Goal: Task Accomplishment & Management: Use online tool/utility

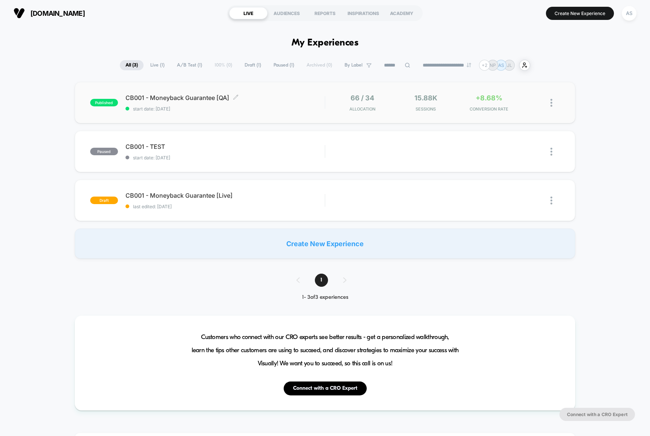
click at [168, 98] on span "CB001 - Moneyback Guarantee [QA] Click to edit experience details" at bounding box center [225, 98] width 199 height 8
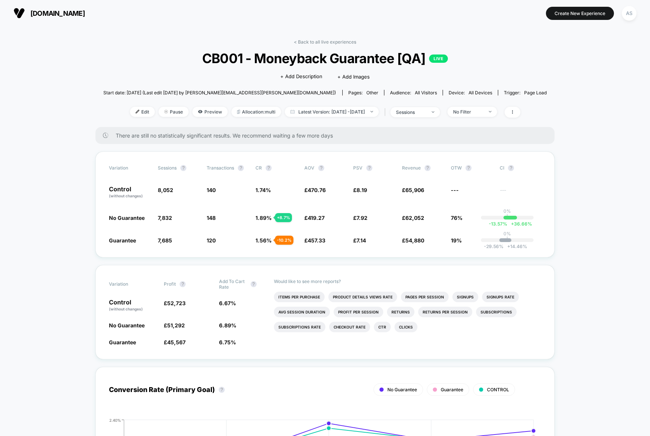
click at [426, 110] on div "sessions" at bounding box center [411, 112] width 30 height 6
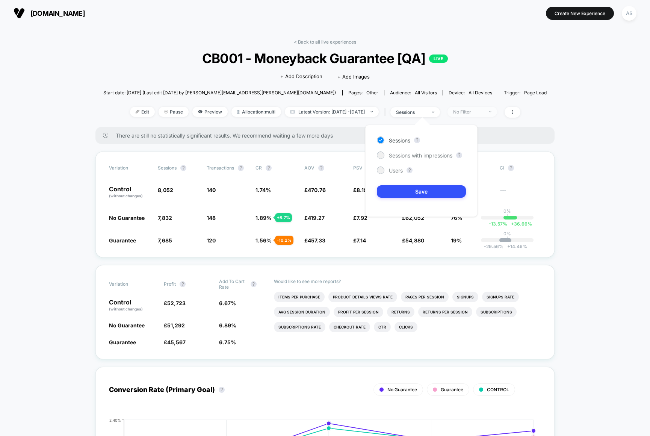
click at [494, 114] on span "No Filter" at bounding box center [473, 112] width 50 height 10
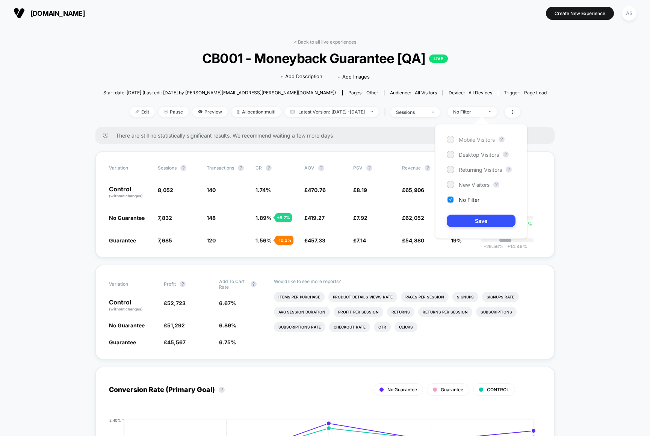
click at [477, 139] on span "Mobile Visitors" at bounding box center [477, 139] width 36 height 6
click at [475, 221] on button "Save" at bounding box center [481, 221] width 69 height 12
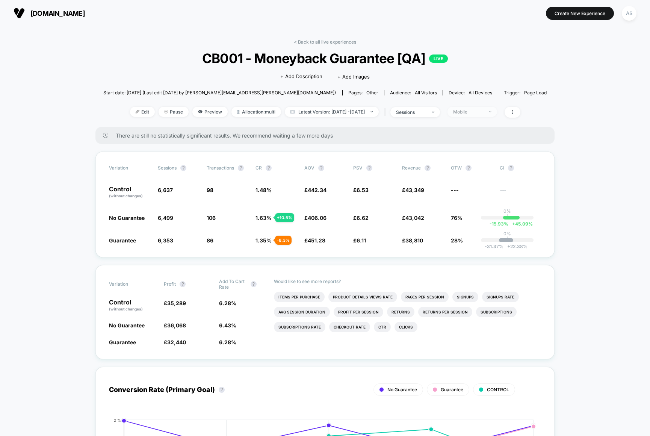
click at [483, 112] on div "Mobile" at bounding box center [468, 112] width 30 height 6
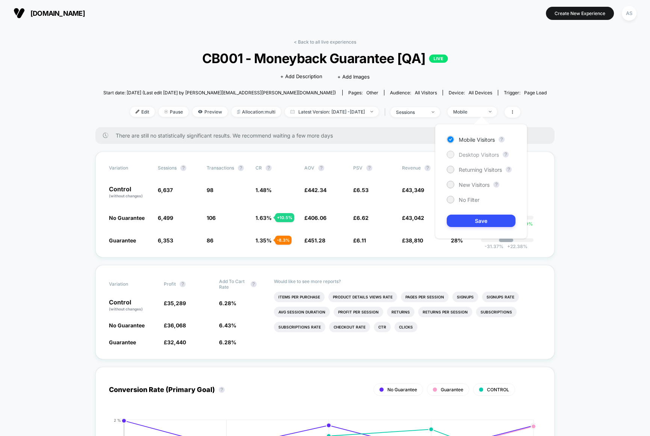
click at [470, 151] on span "Desktop Visitors" at bounding box center [479, 154] width 40 height 6
click at [471, 218] on button "Save" at bounding box center [481, 221] width 69 height 12
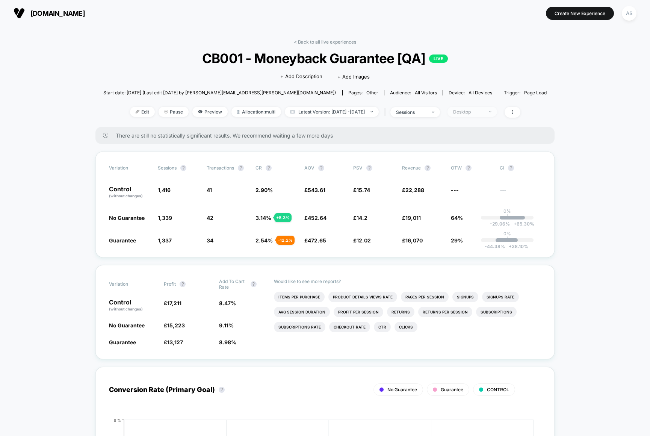
click at [481, 111] on div "Desktop" at bounding box center [468, 112] width 30 height 6
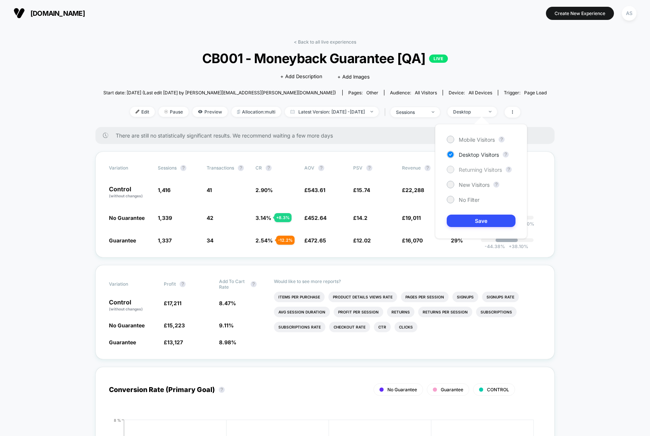
click at [469, 167] on span "Returning Visitors" at bounding box center [480, 170] width 43 height 6
click at [469, 219] on button "Save" at bounding box center [481, 221] width 69 height 12
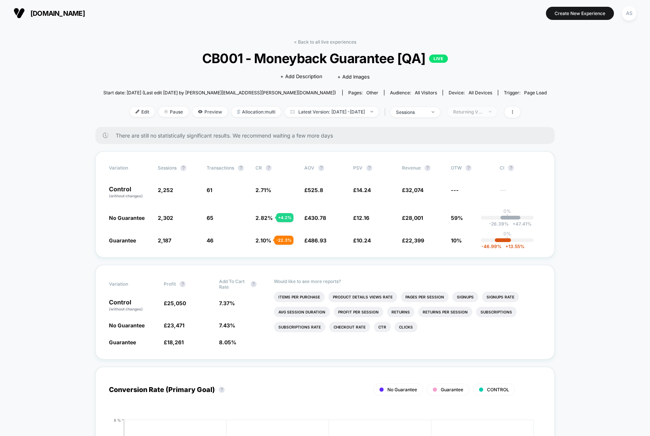
click at [479, 112] on div "Returning Visitors" at bounding box center [468, 112] width 30 height 6
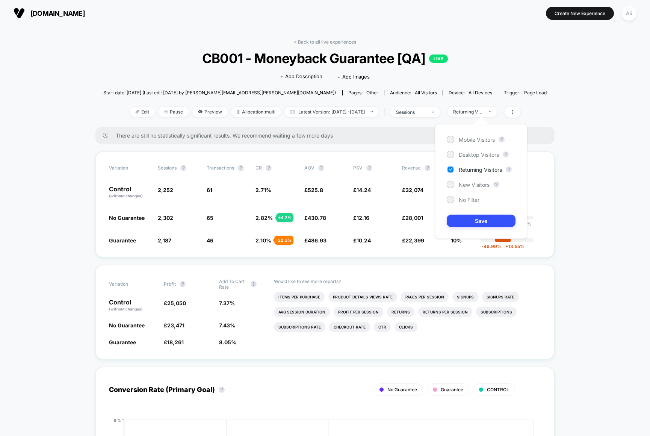
click at [471, 189] on div "Mobile Visitors ? Desktop Visitors ? Returning Visitors ? New Visitors ? No Fil…" at bounding box center [481, 181] width 92 height 115
click at [471, 181] on div "New Visitors" at bounding box center [468, 185] width 43 height 8
click at [469, 220] on button "Save" at bounding box center [481, 221] width 69 height 12
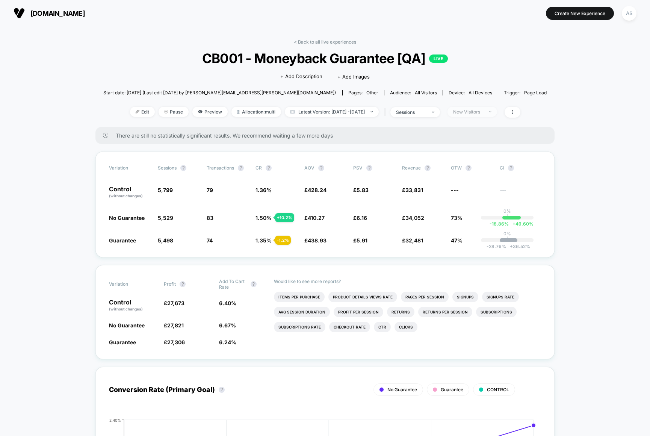
click at [474, 112] on div "New Visitors" at bounding box center [468, 112] width 30 height 6
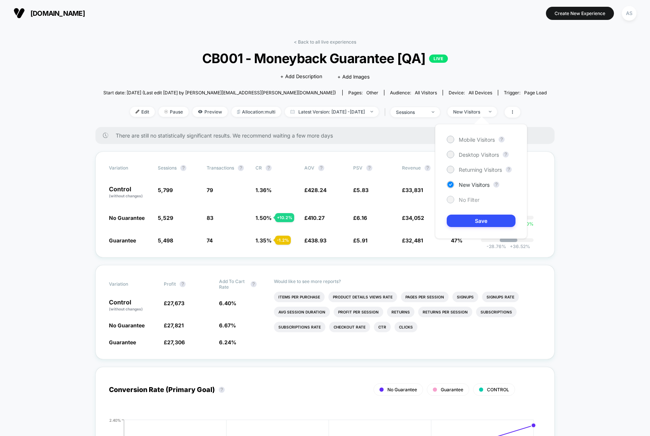
click at [465, 196] on div "No Filter" at bounding box center [463, 200] width 33 height 8
click at [466, 218] on button "Save" at bounding box center [481, 221] width 69 height 12
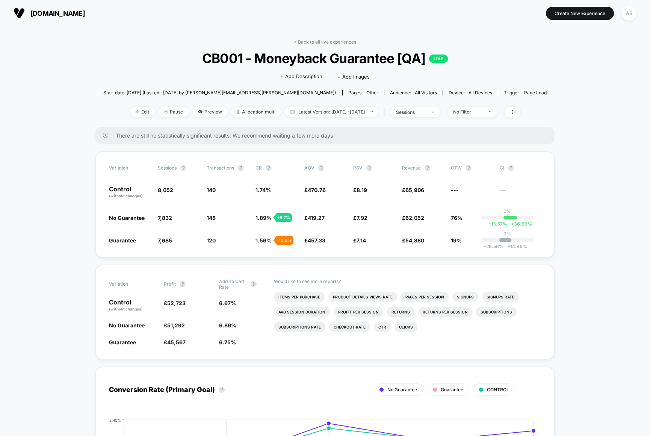
click at [497, 114] on span "No Filter" at bounding box center [473, 112] width 50 height 10
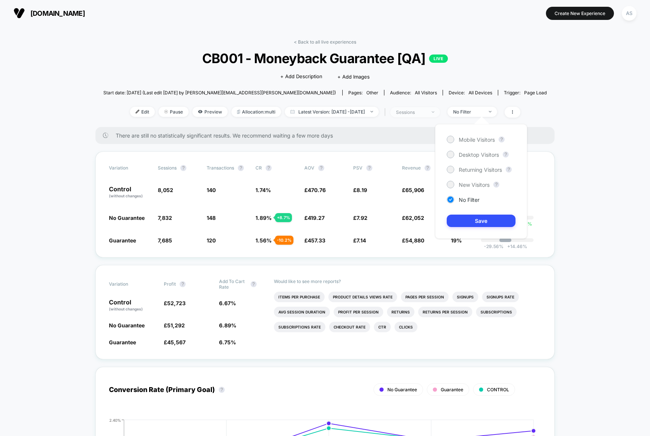
click at [426, 114] on div "sessions" at bounding box center [411, 112] width 30 height 6
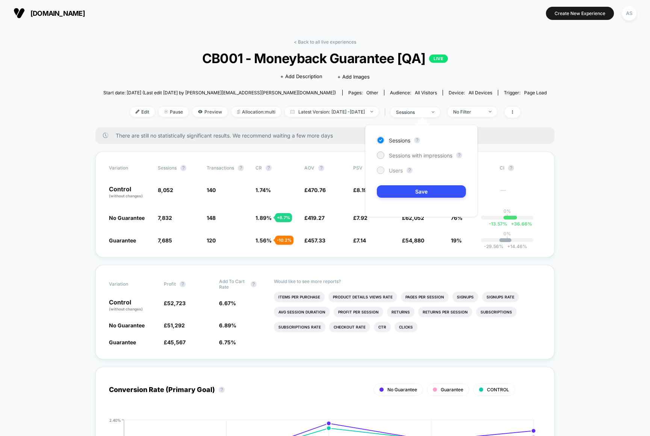
click at [398, 168] on span "Users" at bounding box center [396, 170] width 14 height 6
click at [406, 191] on button "Save" at bounding box center [421, 191] width 89 height 12
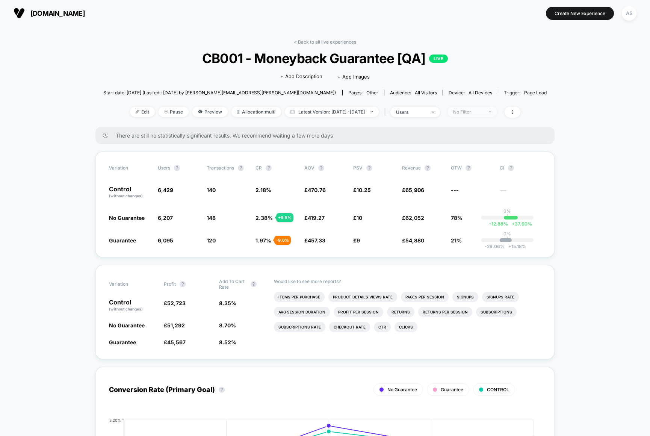
click at [491, 114] on span "No Filter" at bounding box center [473, 112] width 50 height 10
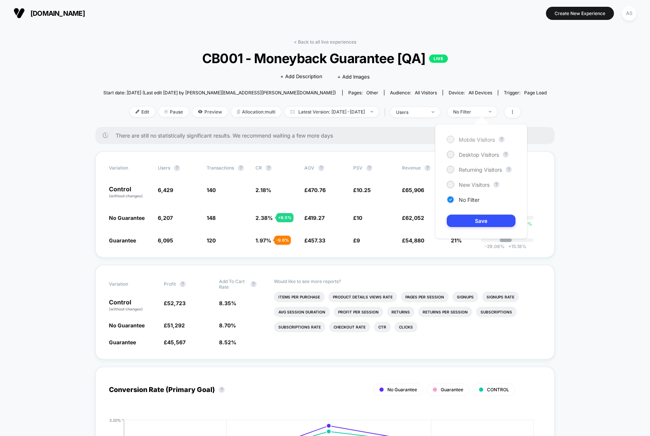
click at [469, 137] on span "Mobile Visitors" at bounding box center [477, 139] width 36 height 6
click at [475, 220] on button "Save" at bounding box center [481, 221] width 69 height 12
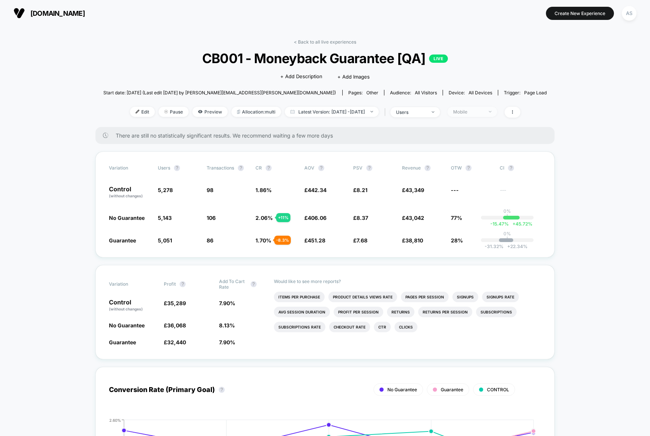
click at [483, 112] on div "Mobile" at bounding box center [468, 112] width 30 height 6
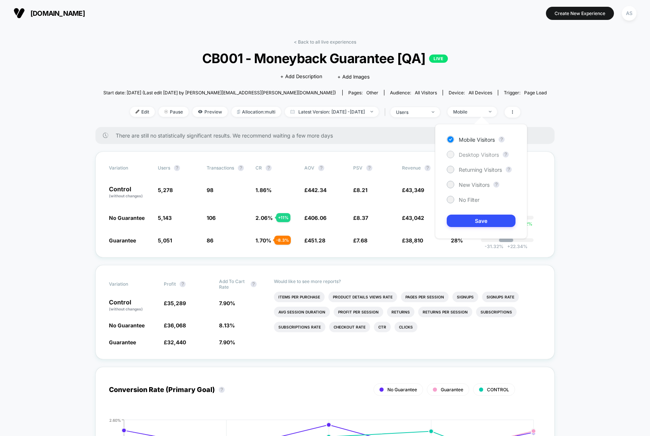
click at [478, 151] on span "Desktop Visitors" at bounding box center [479, 154] width 40 height 6
click at [474, 222] on button "Save" at bounding box center [481, 221] width 69 height 12
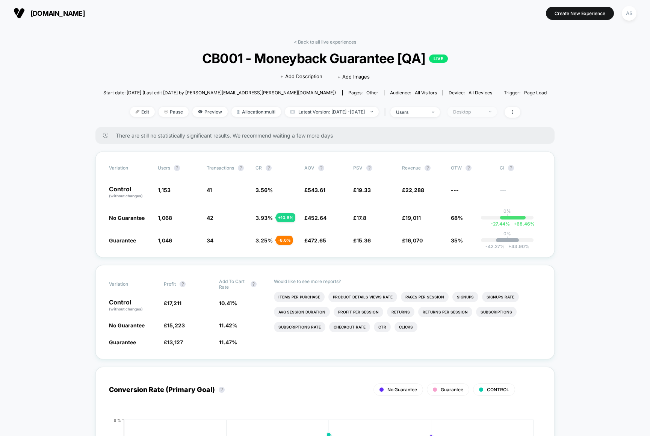
click at [478, 113] on div "Desktop" at bounding box center [468, 112] width 30 height 6
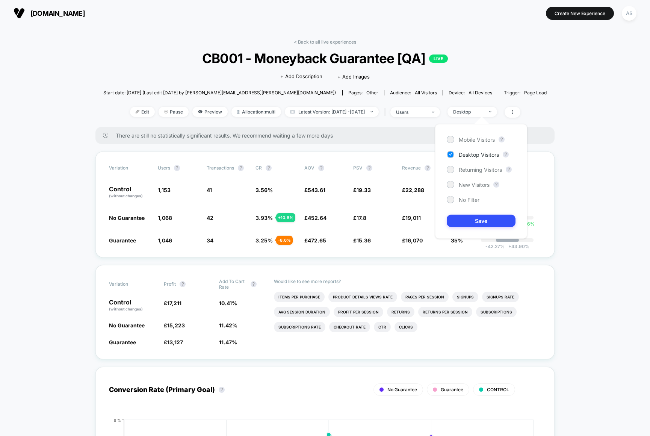
click at [471, 164] on div "Mobile Visitors ? Desktop Visitors ? Returning Visitors ? New Visitors ? No Fil…" at bounding box center [481, 181] width 92 height 115
click at [469, 168] on span "Returning Visitors" at bounding box center [480, 170] width 43 height 6
click at [472, 222] on button "Save" at bounding box center [481, 221] width 69 height 12
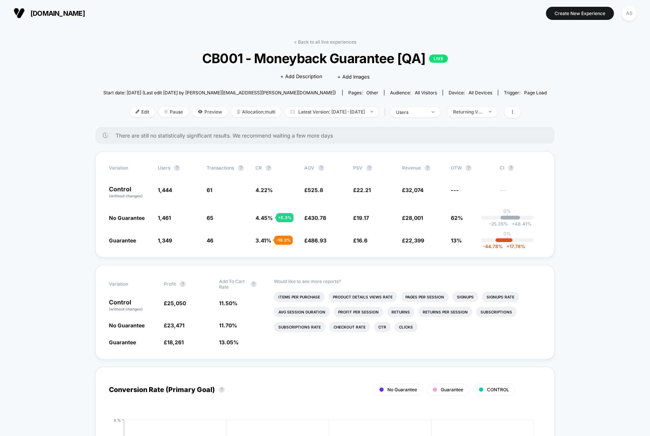
click at [490, 118] on div "< Back to all live experiences CB001 - Moneyback Guarantee [QA] LIVE Click to e…" at bounding box center [325, 83] width 444 height 88
click at [490, 114] on span "Returning Visitors" at bounding box center [473, 112] width 50 height 10
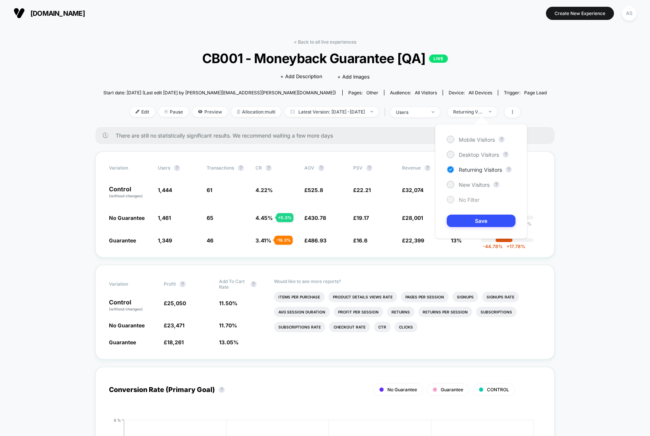
click at [470, 200] on span "No Filter" at bounding box center [469, 200] width 21 height 6
click at [470, 222] on button "Save" at bounding box center [481, 221] width 69 height 12
